Goal: Transaction & Acquisition: Purchase product/service

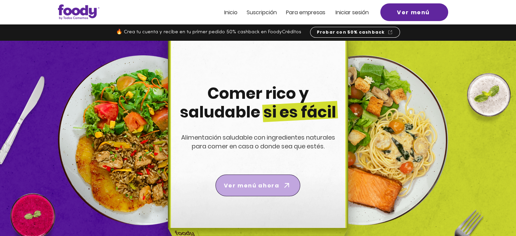
click at [285, 184] on icon "Ver menú ahora" at bounding box center [286, 184] width 9 height 9
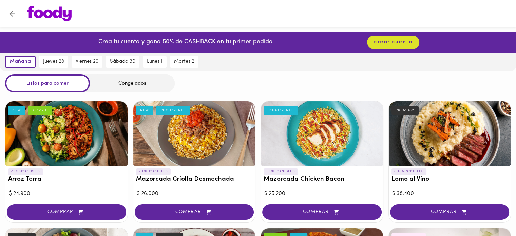
click at [141, 83] on div "Congelados" at bounding box center [132, 83] width 85 height 18
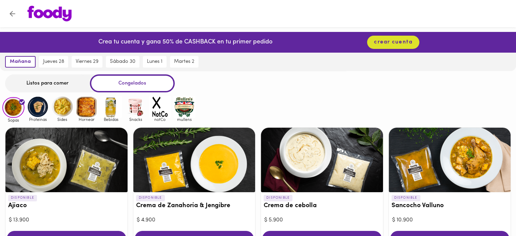
click at [60, 81] on div "Listos para comer" at bounding box center [47, 83] width 85 height 18
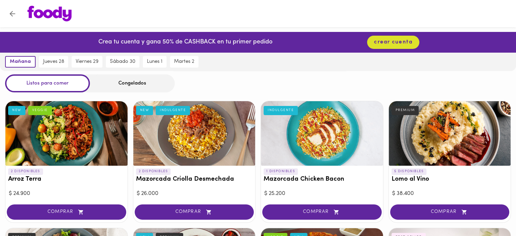
click at [140, 84] on div "Congelados" at bounding box center [132, 83] width 85 height 18
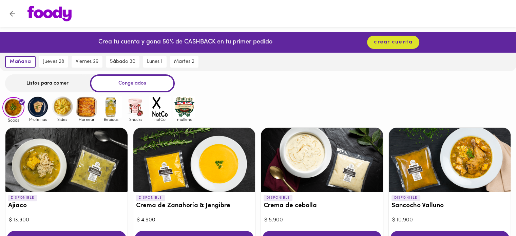
click at [68, 107] on img at bounding box center [62, 107] width 22 height 22
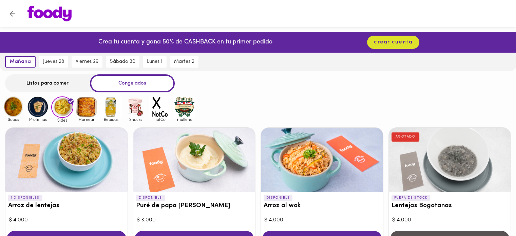
click at [181, 103] on img at bounding box center [184, 107] width 22 height 22
